Goal: Task Accomplishment & Management: Manage account settings

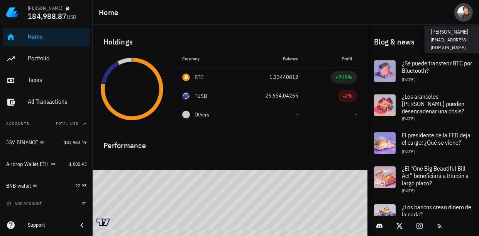
click at [467, 14] on div "avatar" at bounding box center [464, 12] width 12 height 12
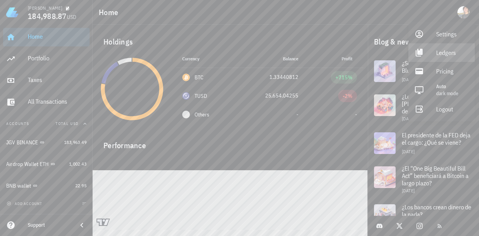
click at [437, 51] on div "Ledgers" at bounding box center [453, 52] width 32 height 15
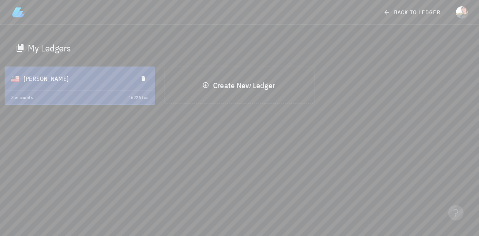
click at [97, 82] on div "[PERSON_NAME]" at bounding box center [78, 78] width 108 height 20
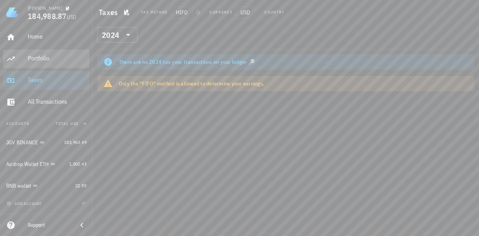
click at [44, 62] on div "Portfolio" at bounding box center [57, 58] width 59 height 17
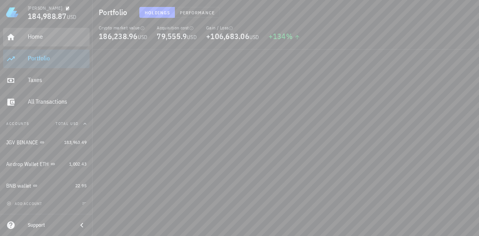
click at [38, 37] on div "Home" at bounding box center [57, 36] width 59 height 7
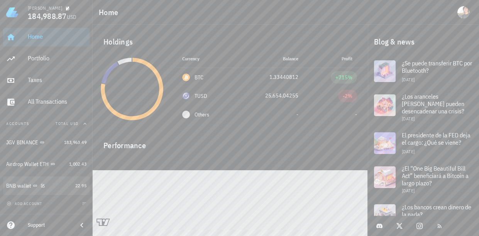
scroll to position [4, 0]
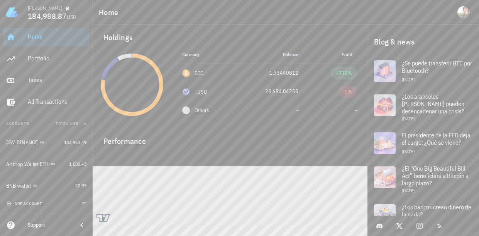
click at [40, 204] on span "add account" at bounding box center [25, 203] width 34 height 5
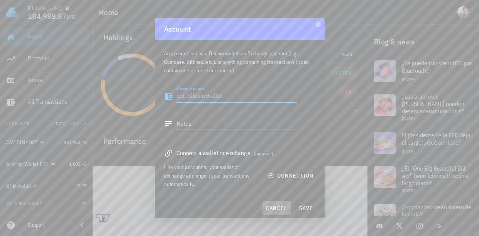
click at [274, 206] on span "cancel" at bounding box center [277, 207] width 22 height 7
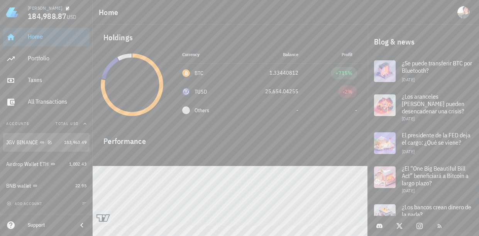
click at [31, 142] on div "JGV BINANCE" at bounding box center [22, 142] width 32 height 7
click at [42, 143] on icon at bounding box center [42, 142] width 5 height 5
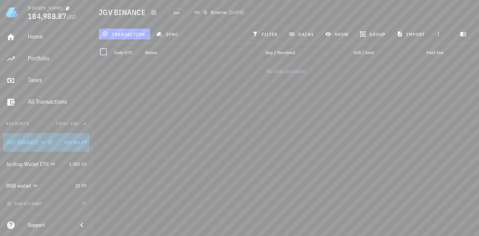
click at [52, 143] on icon "button" at bounding box center [50, 141] width 3 height 3
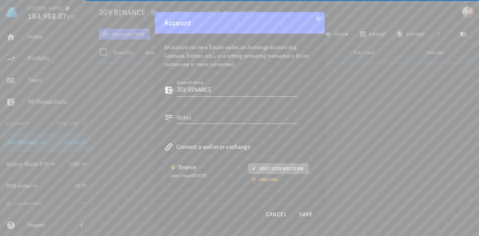
click at [252, 167] on icon "button" at bounding box center [253, 168] width 3 height 3
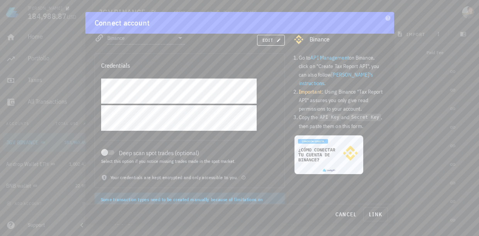
scroll to position [6, 0]
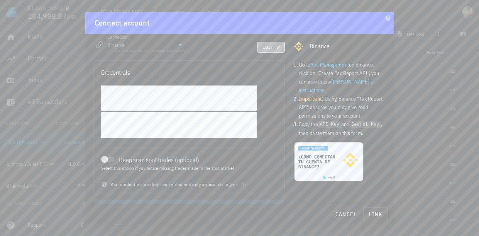
click at [266, 47] on span "edit" at bounding box center [270, 47] width 17 height 6
click at [104, 159] on div at bounding box center [104, 159] width 11 height 11
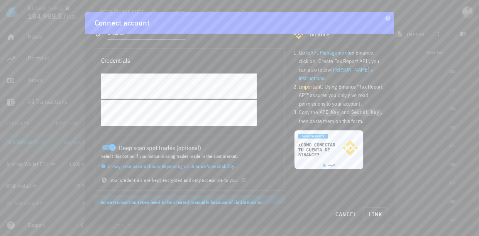
scroll to position [35, 0]
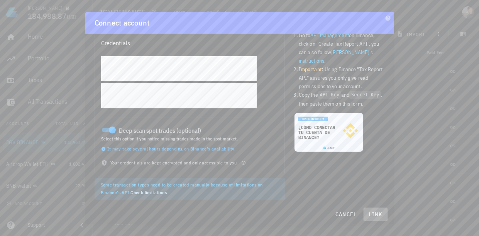
click at [374, 214] on span "link" at bounding box center [376, 214] width 18 height 7
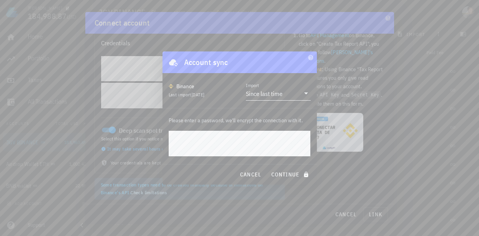
click at [262, 96] on div "Since last time" at bounding box center [264, 94] width 37 height 8
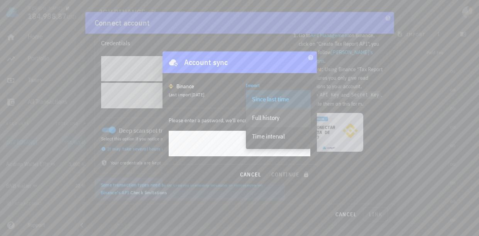
click at [263, 114] on div "Full history" at bounding box center [278, 117] width 53 height 7
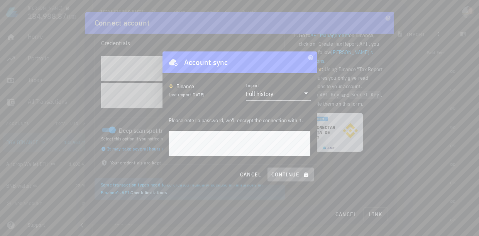
click at [284, 173] on span "continue" at bounding box center [291, 174] width 40 height 7
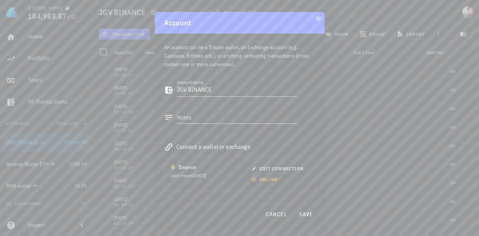
scroll to position [27, 0]
click at [308, 211] on span "save" at bounding box center [306, 214] width 19 height 7
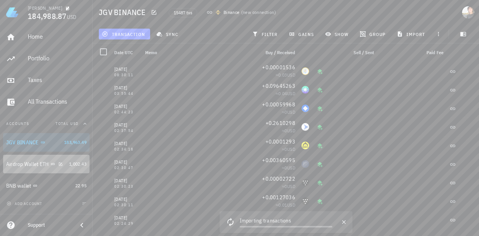
click at [20, 165] on div "Airdrop Wallet ETH" at bounding box center [27, 164] width 43 height 7
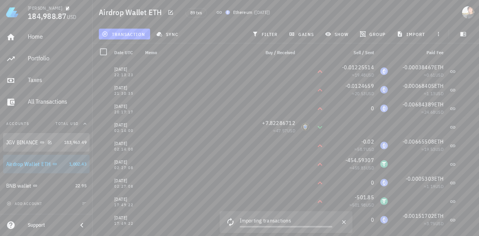
click at [24, 144] on div "JGV BINANCE" at bounding box center [22, 142] width 32 height 7
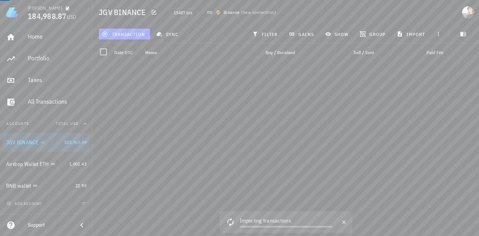
scroll to position [185309, 0]
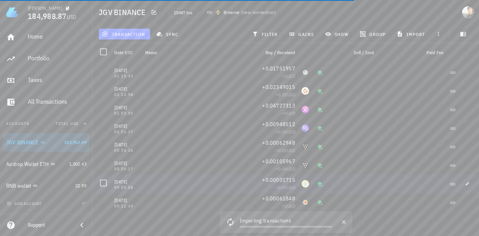
click at [26, 143] on div "JGV BINANCE" at bounding box center [22, 142] width 33 height 7
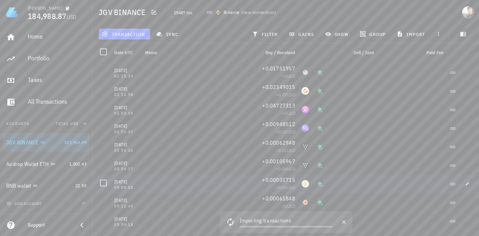
scroll to position [185380, 0]
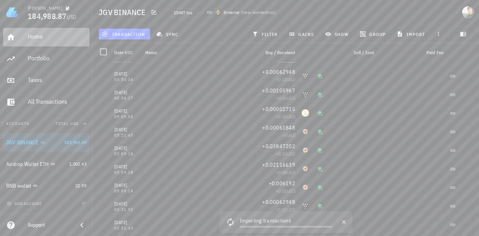
click at [37, 38] on div "Home" at bounding box center [57, 36] width 59 height 7
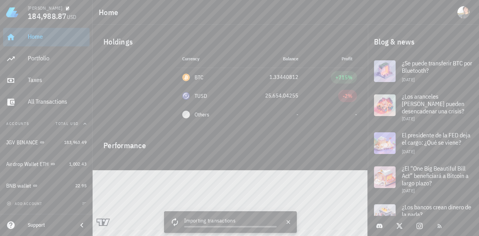
click at [39, 40] on div "Home" at bounding box center [57, 36] width 59 height 17
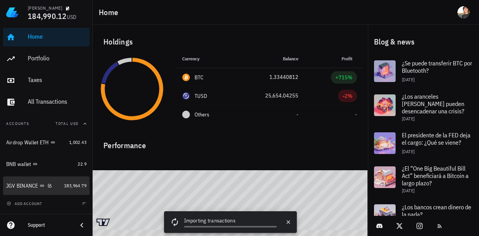
click at [22, 186] on div "JGV BINANCE" at bounding box center [22, 185] width 32 height 7
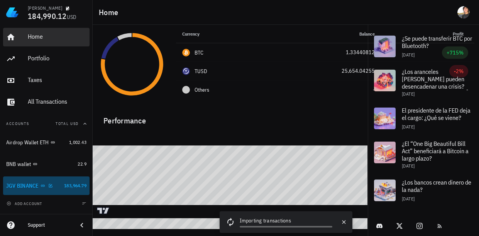
click at [31, 36] on div "Home" at bounding box center [57, 36] width 59 height 7
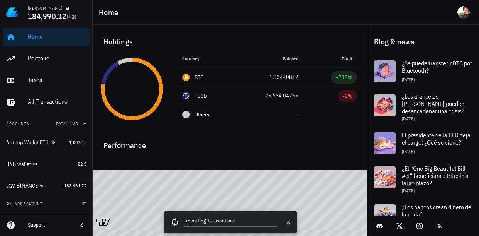
click at [36, 38] on div "Home" at bounding box center [57, 36] width 59 height 7
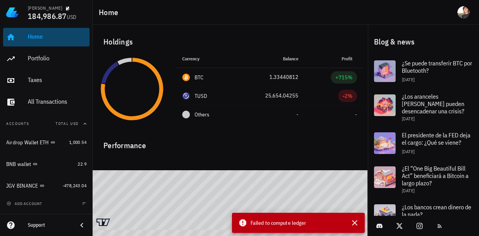
click at [29, 37] on div "Home" at bounding box center [57, 36] width 59 height 7
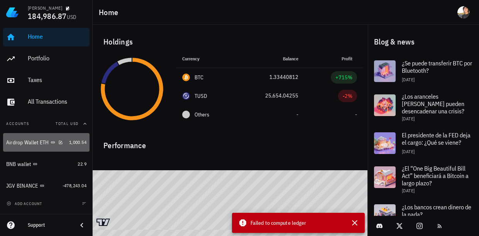
click at [24, 141] on div "Airdrop Wallet ETH" at bounding box center [27, 142] width 43 height 7
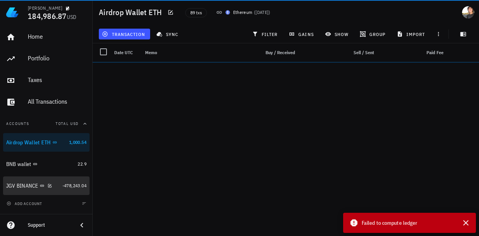
click at [22, 188] on div "JGV BINANCE" at bounding box center [22, 185] width 32 height 7
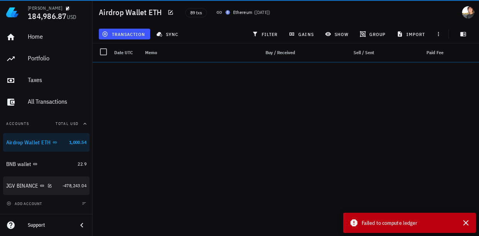
click at [22, 188] on div "JGV BINANCE" at bounding box center [22, 185] width 32 height 7
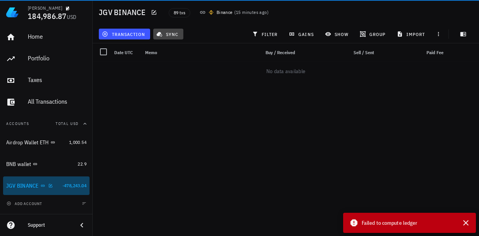
click at [165, 31] on span "sync" at bounding box center [168, 34] width 20 height 6
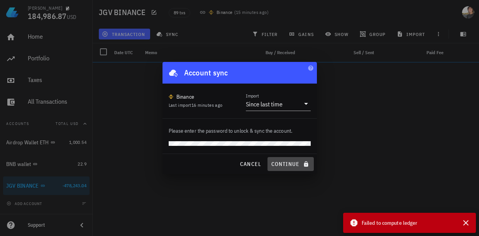
click at [282, 167] on span "continue" at bounding box center [291, 163] width 40 height 7
click at [288, 167] on span "continue" at bounding box center [291, 163] width 40 height 7
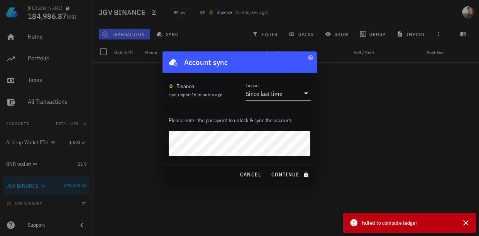
click at [391, 133] on div "Juan 184,986.87 USD Home Portfolio Taxes All Transactions Accounts Total USD Ai…" at bounding box center [239, 118] width 479 height 236
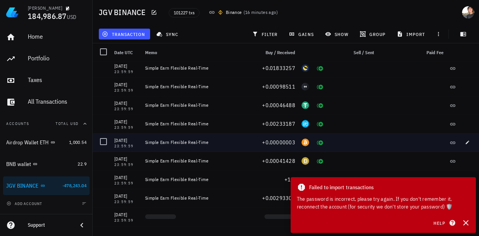
scroll to position [249, 0]
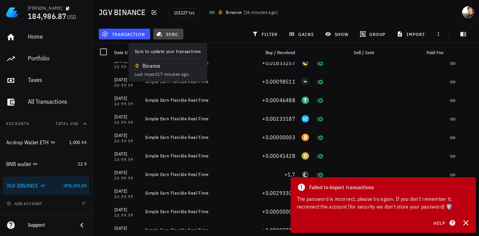
click at [176, 35] on span "sync" at bounding box center [168, 34] width 20 height 6
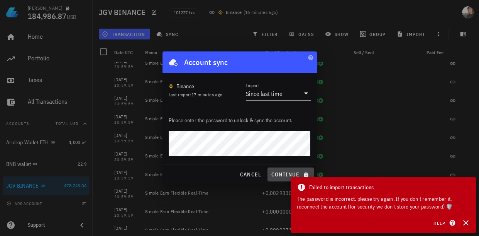
click at [280, 171] on span "continue" at bounding box center [291, 174] width 40 height 7
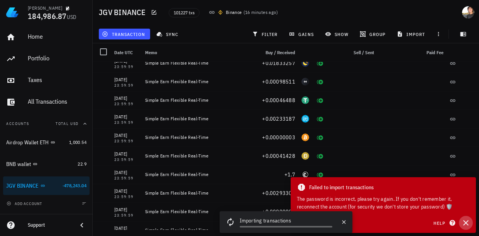
click at [464, 224] on icon "button" at bounding box center [466, 222] width 9 height 9
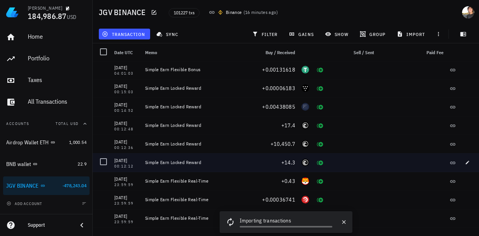
scroll to position [0, 0]
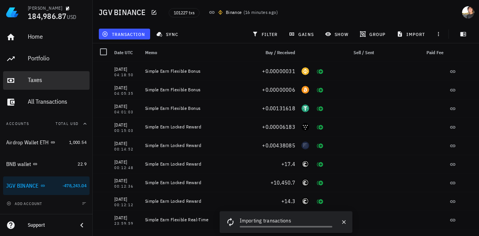
click at [32, 82] on div "Taxes" at bounding box center [57, 79] width 59 height 7
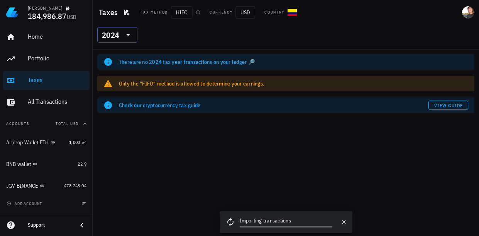
click at [129, 36] on icon at bounding box center [128, 34] width 9 height 9
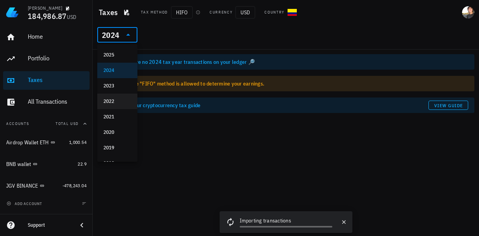
click at [111, 98] on div "2022" at bounding box center [118, 101] width 28 height 6
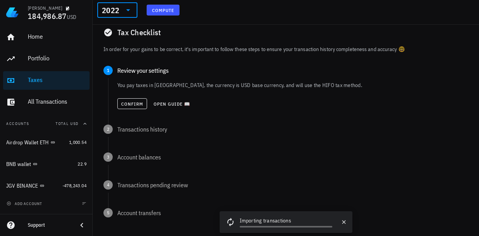
scroll to position [1, 0]
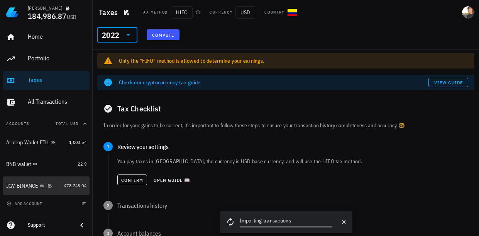
click at [25, 188] on div "JGV BINANCE" at bounding box center [22, 185] width 32 height 7
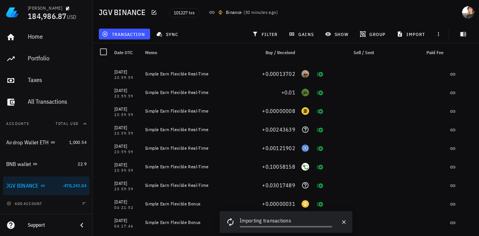
scroll to position [755, 0]
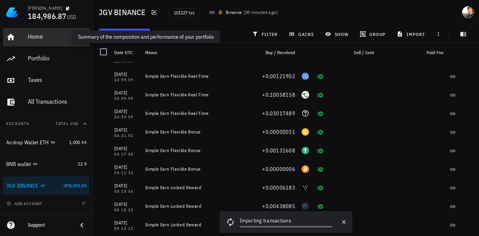
click at [36, 39] on div "Home" at bounding box center [57, 36] width 59 height 7
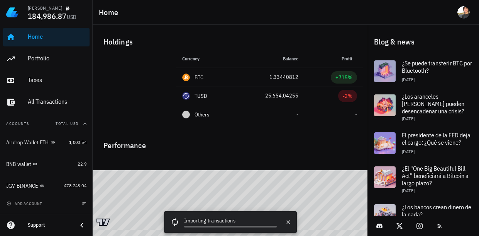
scroll to position [4, 0]
